Goal: Transaction & Acquisition: Purchase product/service

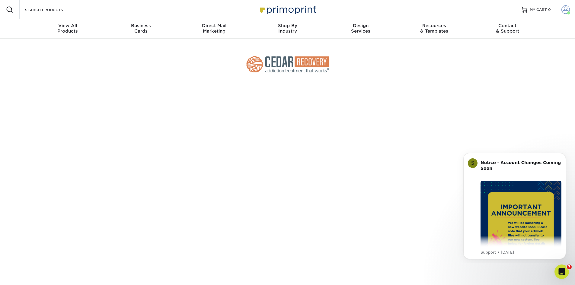
click at [567, 10] on span at bounding box center [565, 9] width 8 height 8
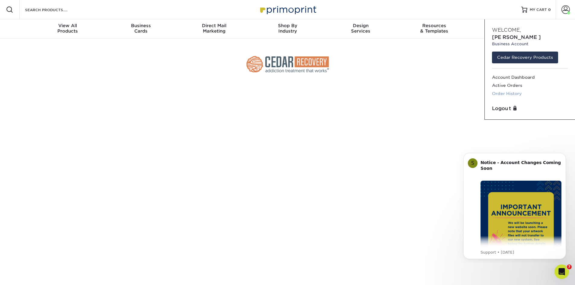
click at [514, 90] on link "Order History" at bounding box center [530, 94] width 76 height 8
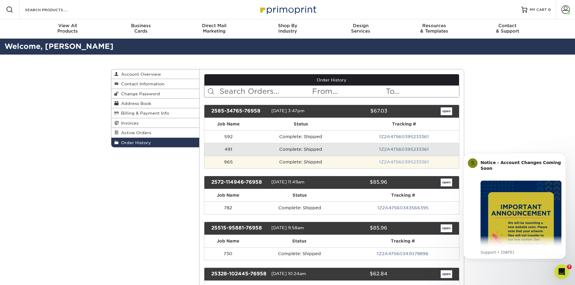
click at [420, 161] on link "1Z2A47560395233361" at bounding box center [404, 162] width 50 height 5
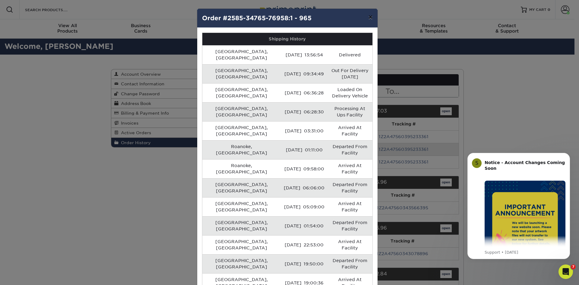
click at [370, 16] on button "×" at bounding box center [370, 17] width 14 height 17
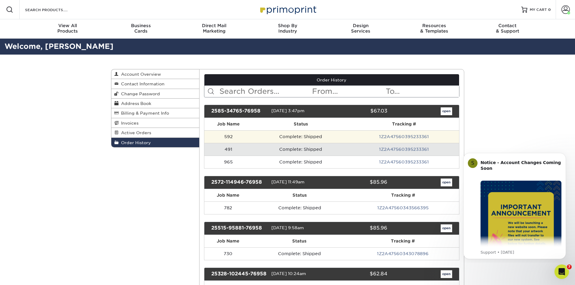
click at [298, 136] on td "Complete: Shipped" at bounding box center [300, 136] width 96 height 13
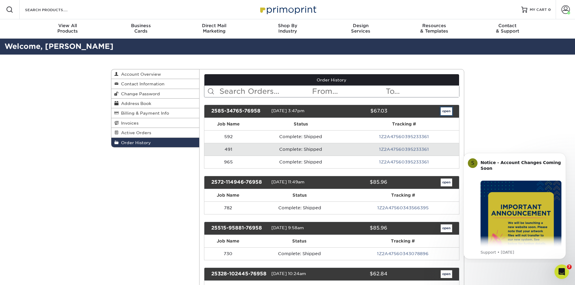
click at [443, 111] on link "open" at bounding box center [445, 111] width 11 height 8
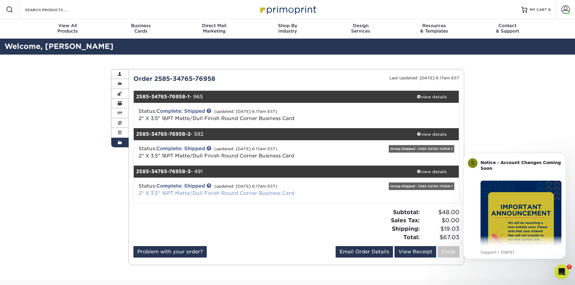
click at [238, 194] on link "2" X 3.5" 16PT Matte/Dull Finish Round Corner Business Card" at bounding box center [216, 193] width 156 height 6
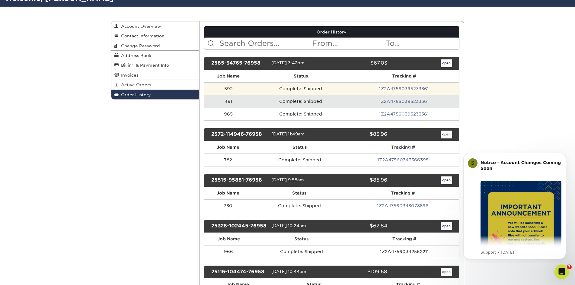
scroll to position [60, 0]
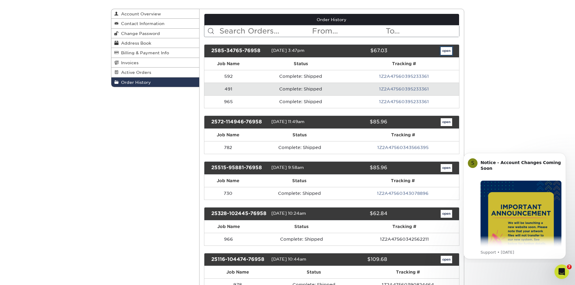
click at [448, 50] on link "open" at bounding box center [445, 51] width 11 height 8
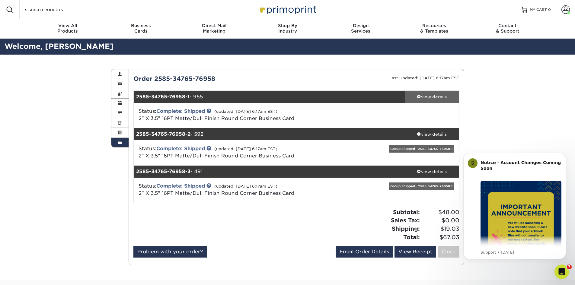
click at [428, 95] on div "view details" at bounding box center [432, 97] width 54 height 6
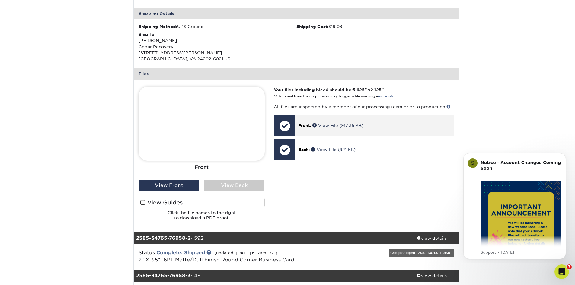
scroll to position [332, 0]
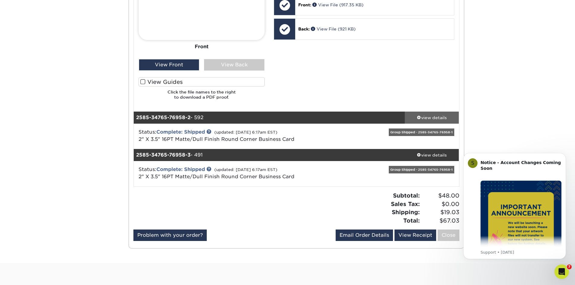
click at [432, 116] on div "view details" at bounding box center [432, 118] width 54 height 6
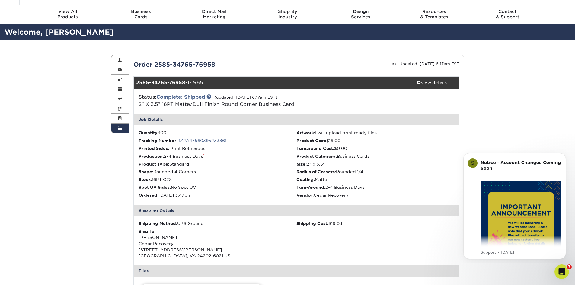
scroll to position [0, 0]
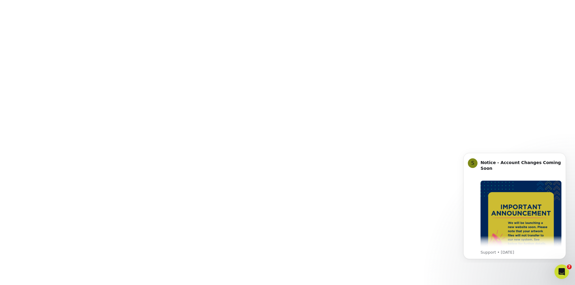
scroll to position [90, 0]
click at [566, 156] on button "Dismiss notification" at bounding box center [564, 155] width 8 height 8
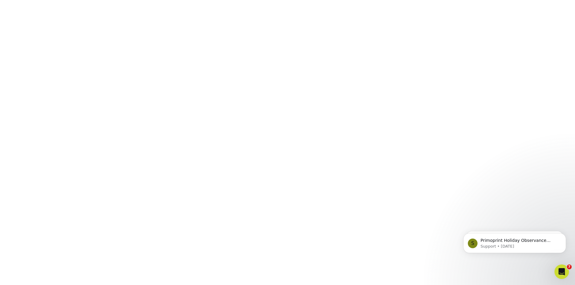
scroll to position [90, 0]
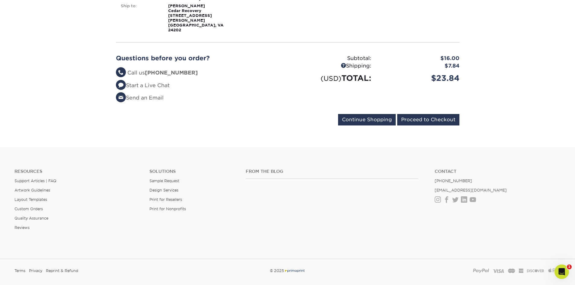
scroll to position [181, 0]
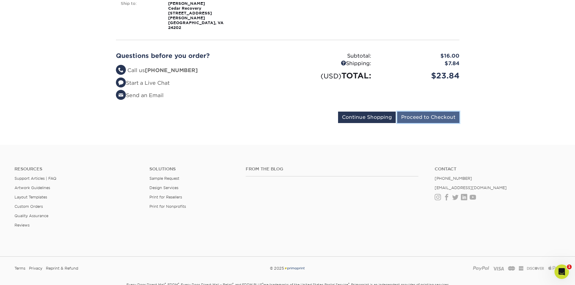
click at [421, 112] on input "Proceed to Checkout" at bounding box center [428, 117] width 62 height 11
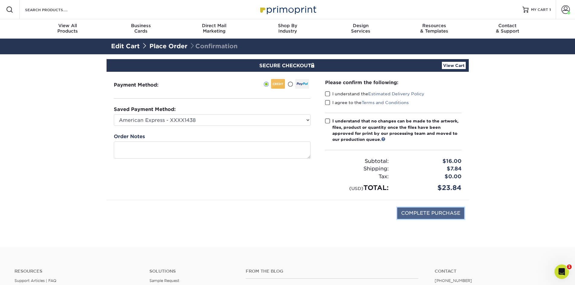
click at [452, 214] on input "COMPLETE PURCHASE" at bounding box center [430, 213] width 67 height 11
click at [423, 214] on input "COMPLETE PURCHASE" at bounding box center [430, 213] width 67 height 11
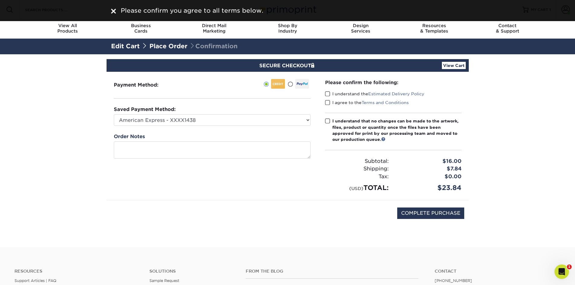
drag, startPoint x: 325, startPoint y: 94, endPoint x: 329, endPoint y: 95, distance: 4.1
click at [325, 93] on span at bounding box center [327, 94] width 5 height 6
click at [0, 0] on input "I understand the Estimated Delivery Policy" at bounding box center [0, 0] width 0 height 0
click at [327, 103] on span at bounding box center [327, 103] width 5 height 6
click at [0, 0] on input "I agree to the Terms and Conditions" at bounding box center [0, 0] width 0 height 0
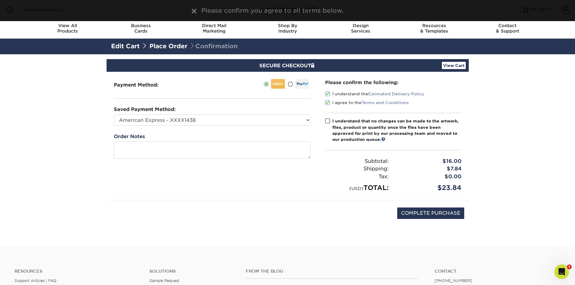
click at [327, 120] on span at bounding box center [327, 121] width 5 height 6
click at [0, 0] on input "I understand that no changes can be made to the artwork, files, product or quan…" at bounding box center [0, 0] width 0 height 0
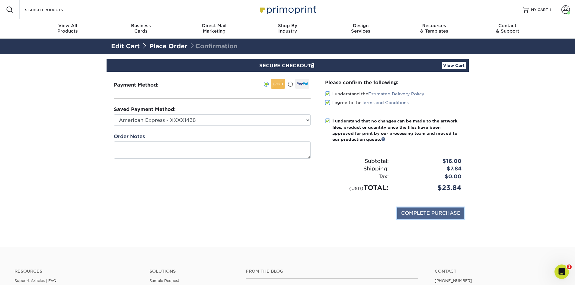
click at [441, 213] on input "COMPLETE PURCHASE" at bounding box center [430, 213] width 67 height 11
type input "PROCESSING, PLEASE WAIT..."
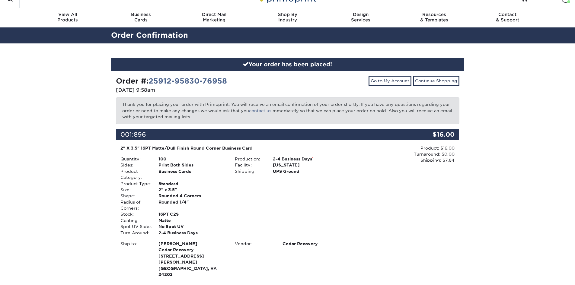
scroll to position [151, 0]
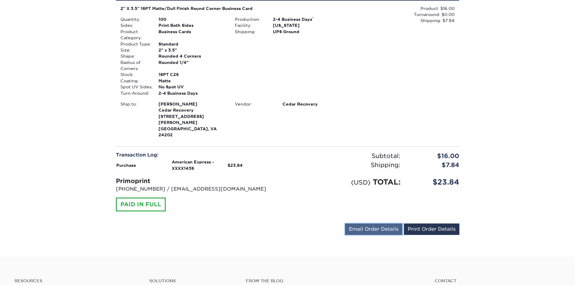
click at [383, 224] on link "Email Order Details" at bounding box center [373, 229] width 57 height 11
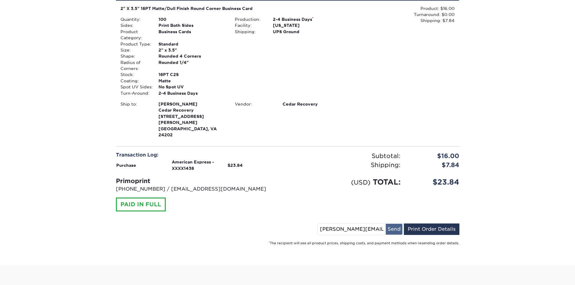
click at [390, 224] on button "Send" at bounding box center [394, 229] width 17 height 11
